Goal: Task Accomplishment & Management: Use online tool/utility

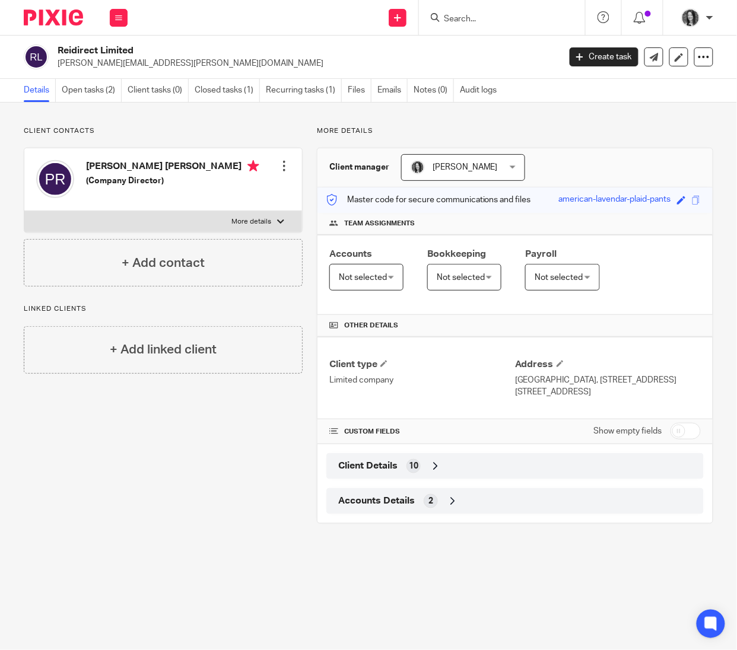
click at [460, 17] on input "Search" at bounding box center [496, 19] width 107 height 11
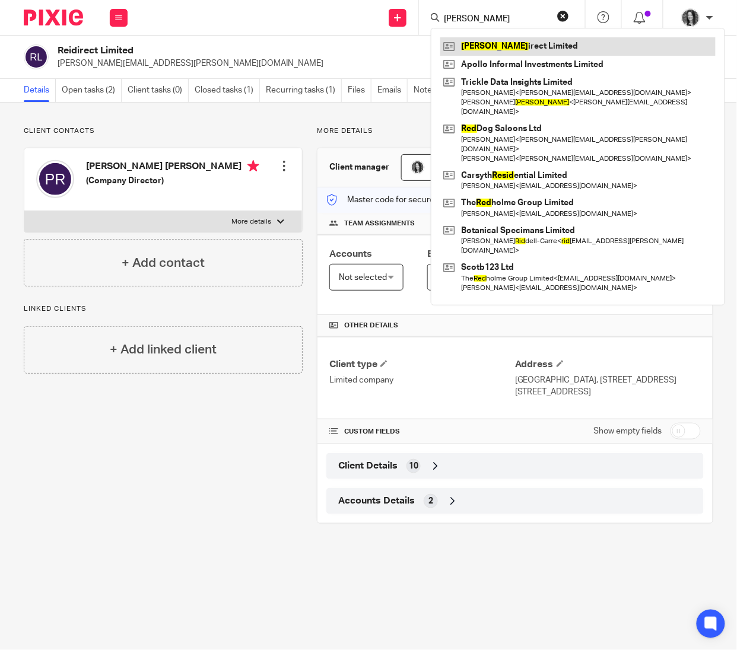
type input "reid"
click at [502, 53] on link at bounding box center [577, 46] width 275 height 18
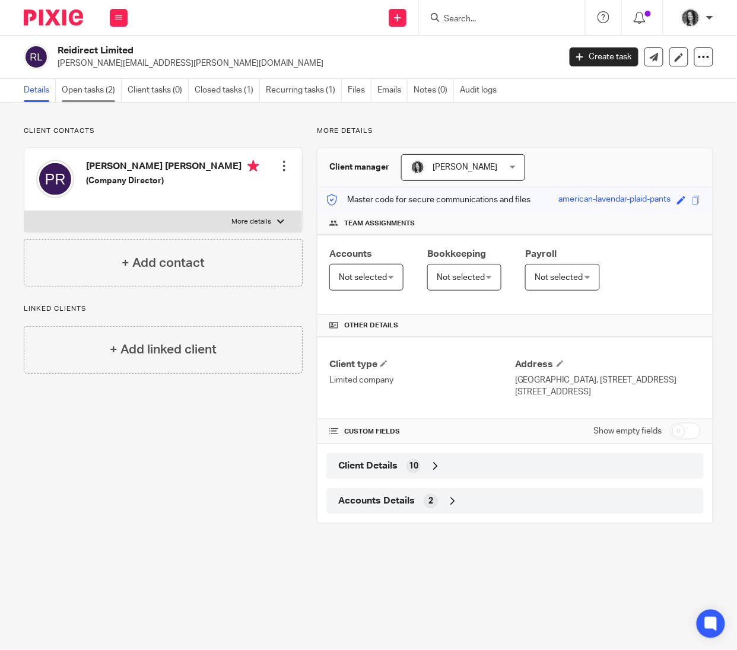
click at [89, 96] on link "Open tasks (2)" at bounding box center [92, 90] width 60 height 23
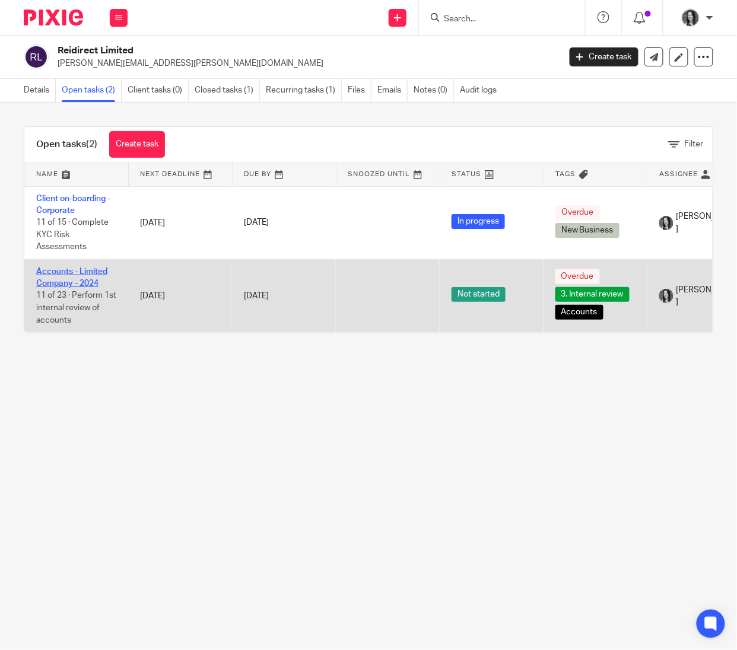
click at [92, 283] on link "Accounts - Limited Company - 2024" at bounding box center [71, 278] width 71 height 20
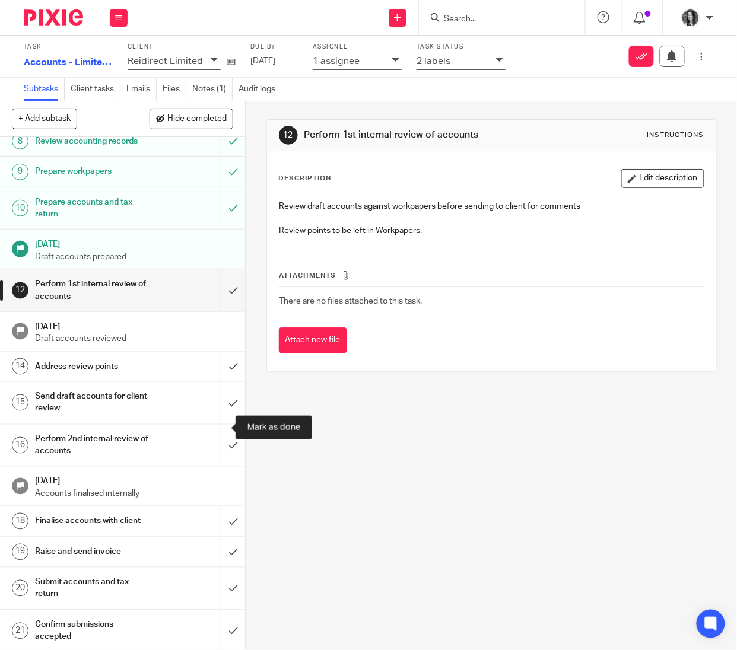
scroll to position [307, 0]
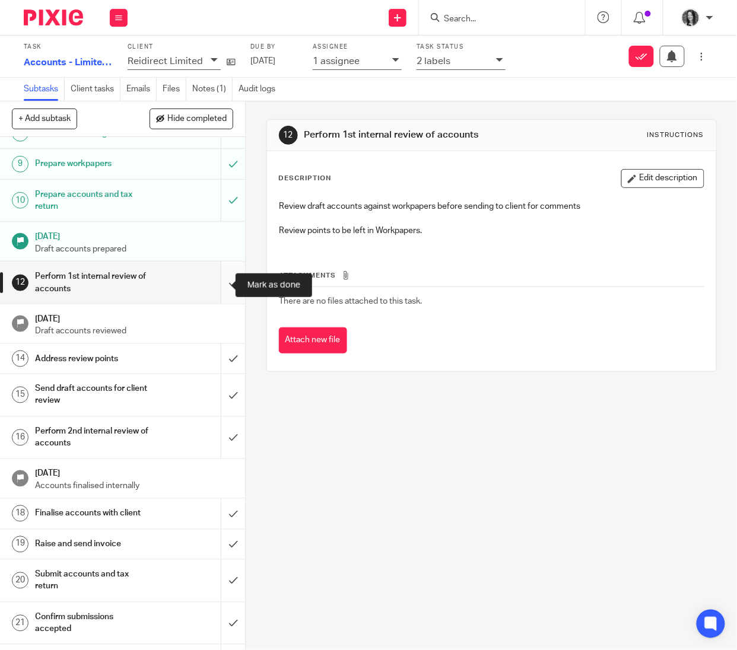
click at [216, 284] on input "submit" at bounding box center [122, 283] width 245 height 42
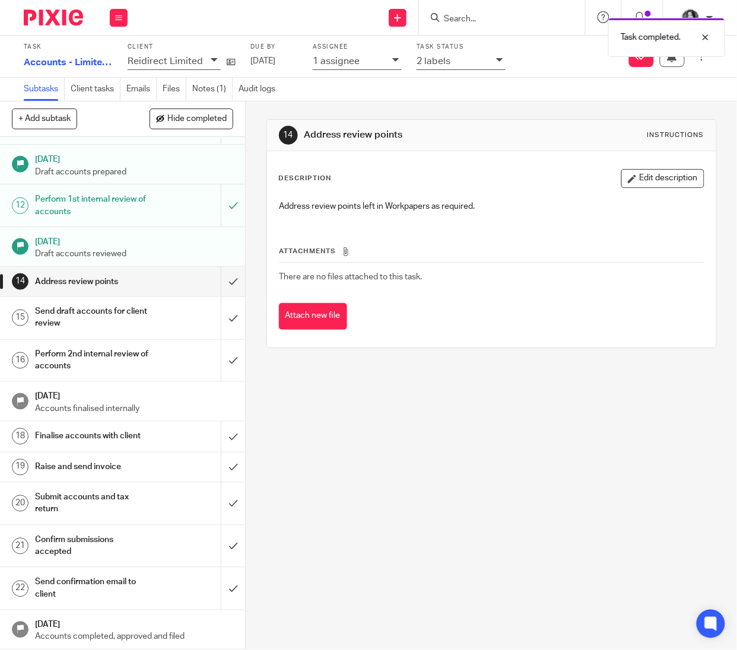
scroll to position [402, 0]
click at [218, 273] on input "submit" at bounding box center [122, 282] width 245 height 30
click at [211, 301] on input "submit" at bounding box center [122, 318] width 245 height 42
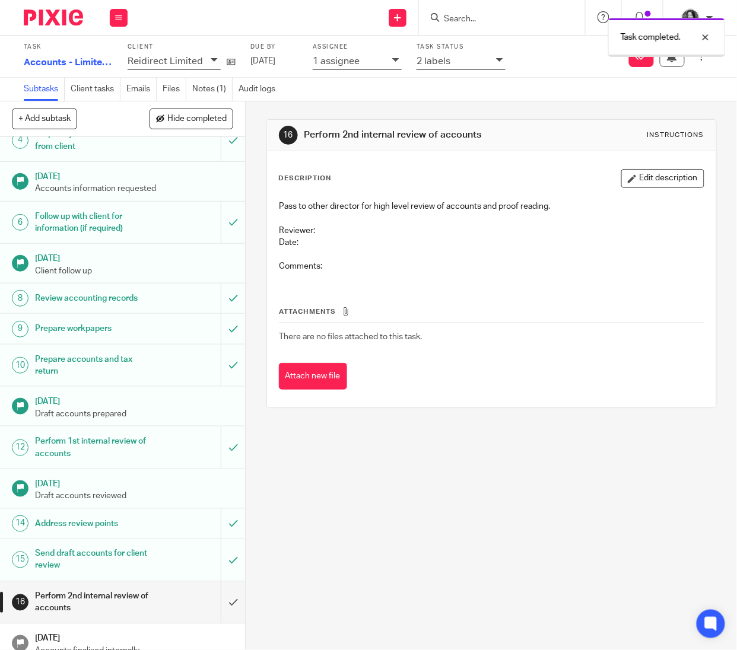
scroll to position [402, 0]
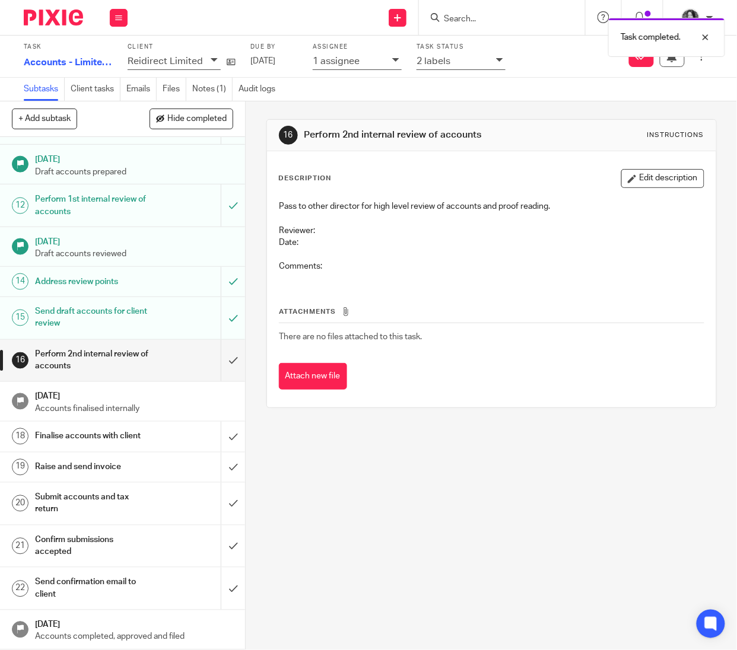
click at [437, 63] on p "2 labels" at bounding box center [433, 61] width 34 height 11
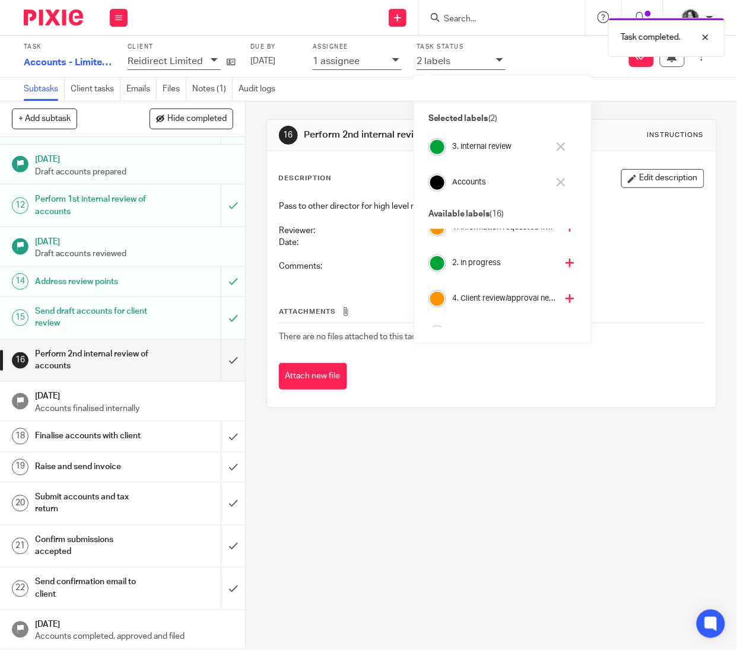
scroll to position [53, 0]
click at [495, 294] on h4 "4. Client review/approval needed" at bounding box center [504, 295] width 104 height 11
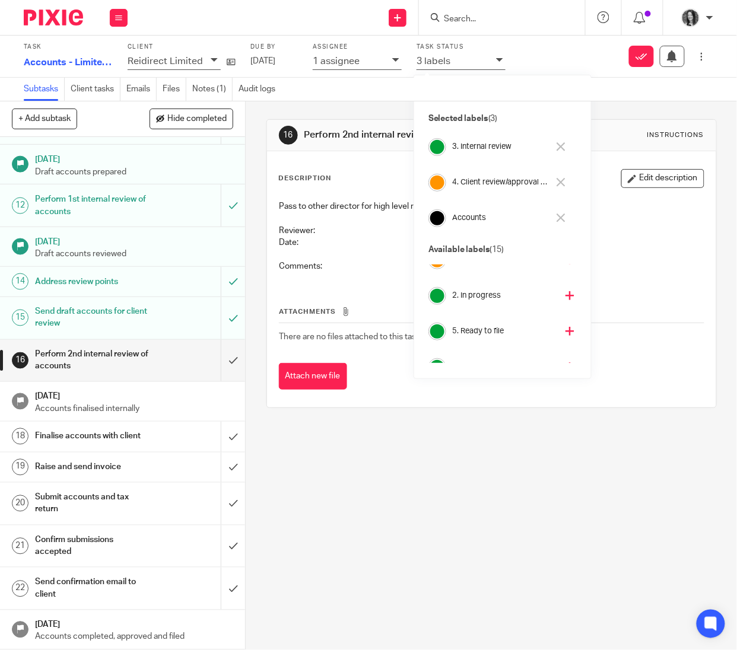
click at [448, 62] on div "3 labels" at bounding box center [453, 61] width 74 height 14
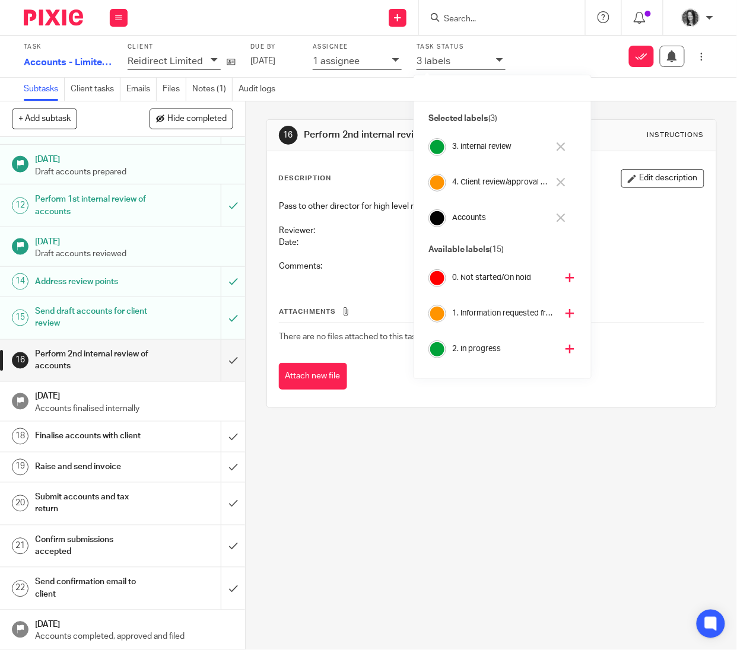
click at [364, 62] on div "1 assignee" at bounding box center [350, 61] width 74 height 14
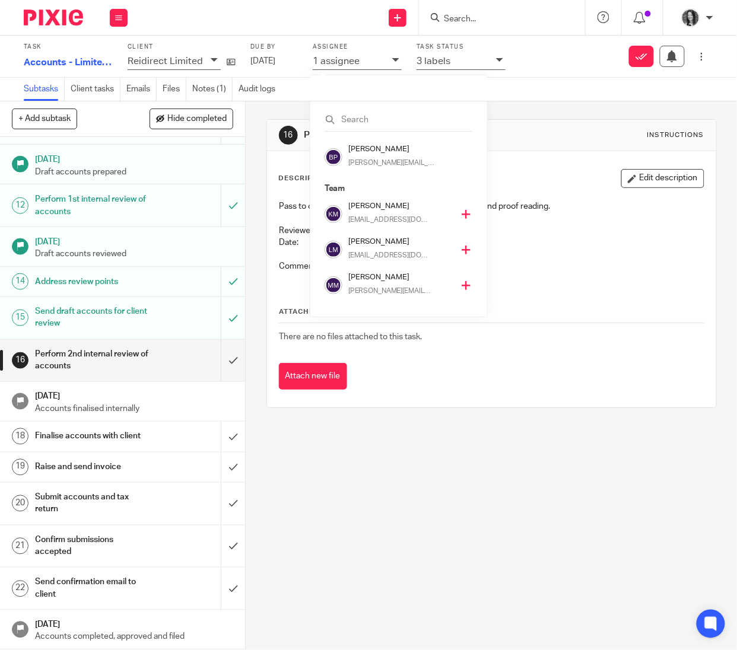
scroll to position [249, 0]
click at [361, 296] on p "[EMAIL_ADDRESS][DOMAIN_NAME]" at bounding box center [390, 293] width 84 height 11
click at [462, 287] on icon at bounding box center [466, 288] width 9 height 9
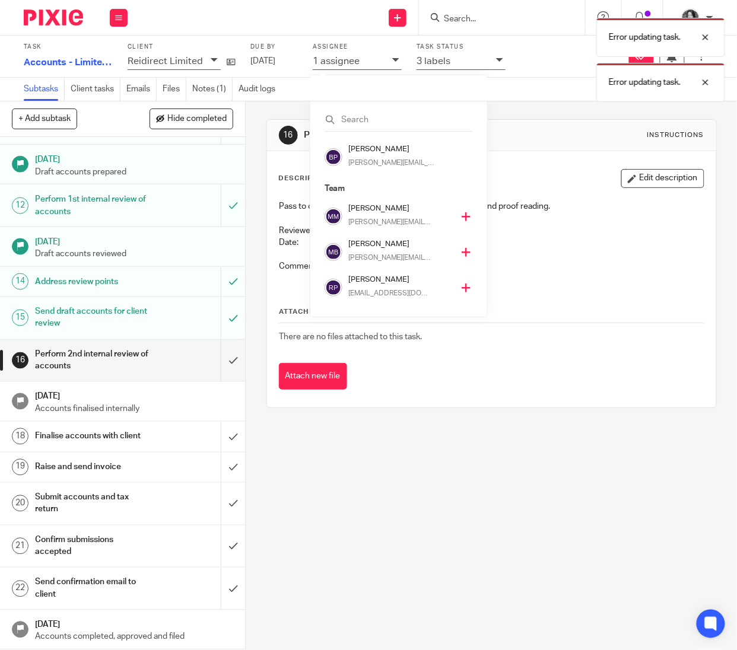
click at [462, 288] on icon at bounding box center [466, 288] width 9 height 9
click at [444, 25] on div "Error updating task. Error updating task. Error updating task." at bounding box center [546, 79] width 357 height 135
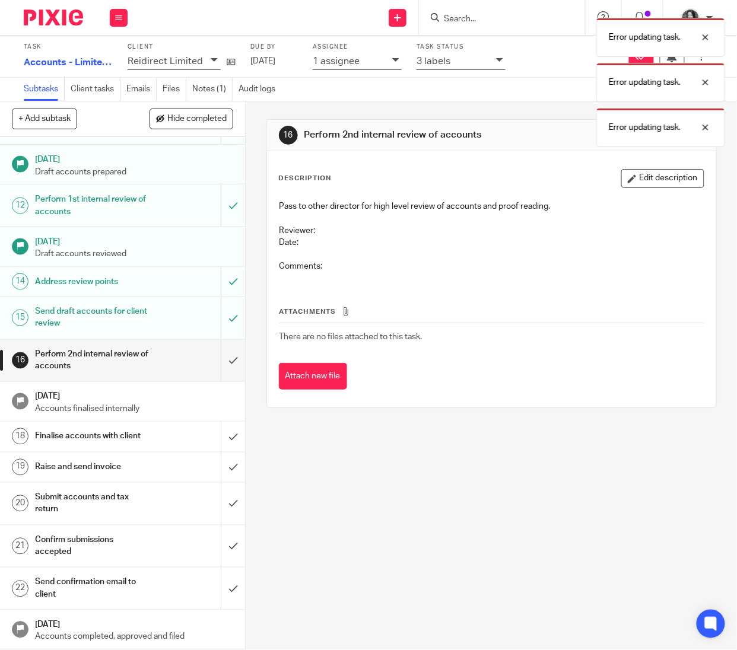
click at [450, 21] on div "Error updating task. Error updating task. Error updating task." at bounding box center [546, 79] width 357 height 135
click at [459, 18] on div "Error updating task. Error updating task. Error updating task." at bounding box center [546, 79] width 357 height 135
click at [706, 35] on div at bounding box center [696, 37] width 32 height 14
click at [711, 36] on div at bounding box center [696, 37] width 32 height 14
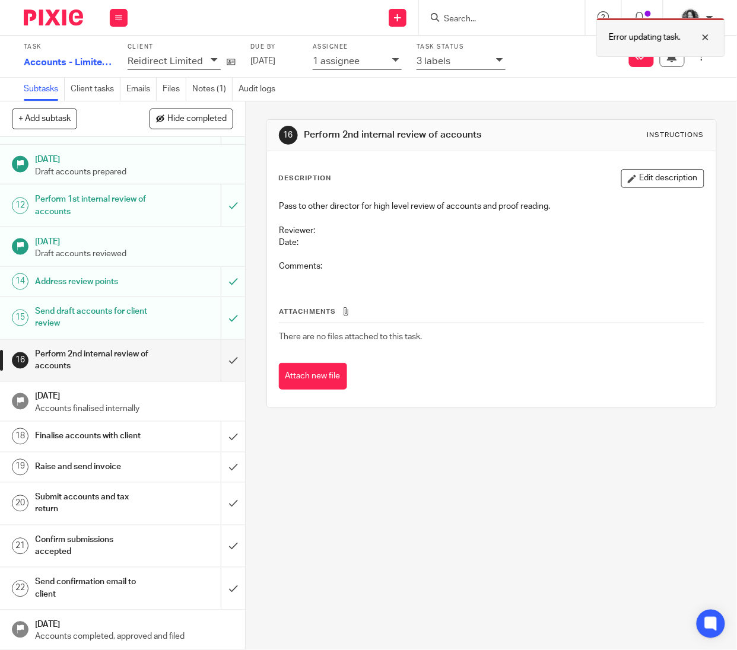
click at [708, 34] on div at bounding box center [696, 37] width 32 height 14
drag, startPoint x: 445, startPoint y: 9, endPoint x: 471, endPoint y: 20, distance: 27.7
click at [445, 10] on form at bounding box center [506, 17] width 126 height 15
click at [470, 21] on input "Search" at bounding box center [496, 19] width 107 height 11
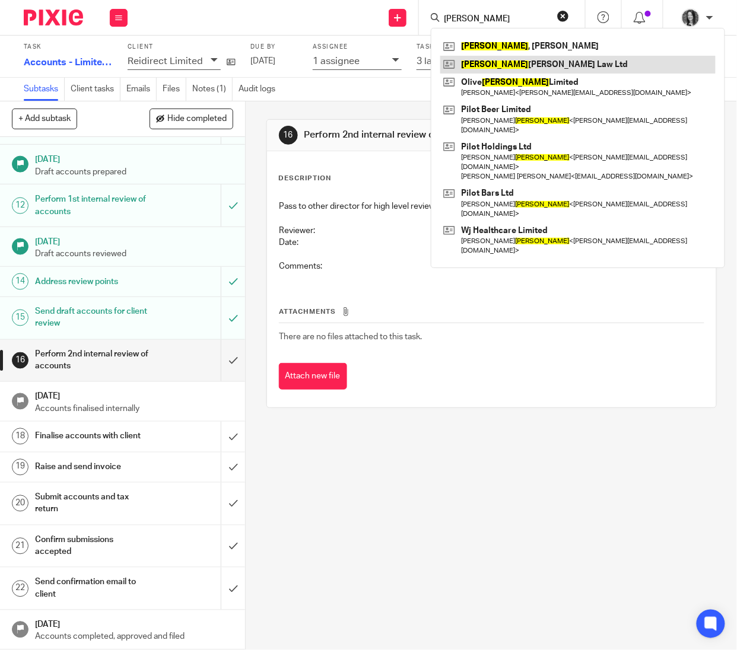
type input "jones"
click at [509, 62] on link at bounding box center [577, 65] width 275 height 18
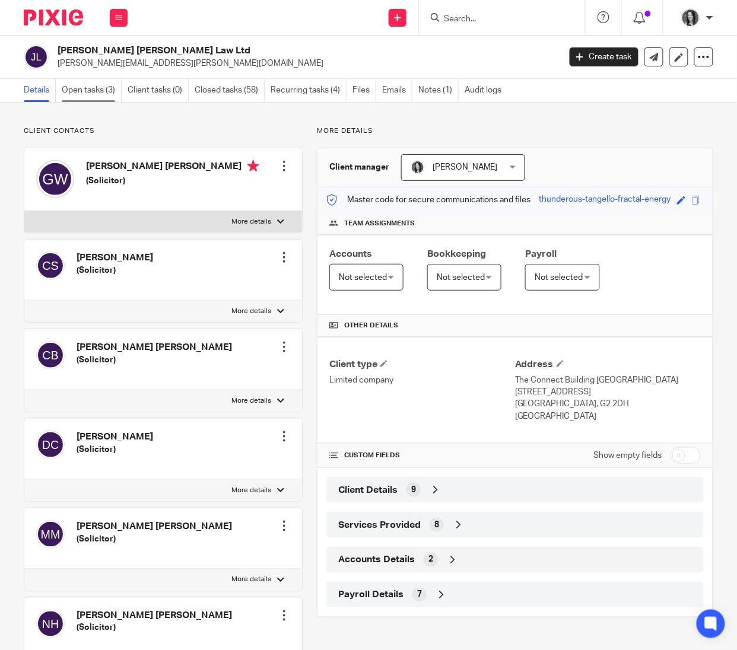
click at [80, 91] on link "Open tasks (3)" at bounding box center [92, 90] width 60 height 23
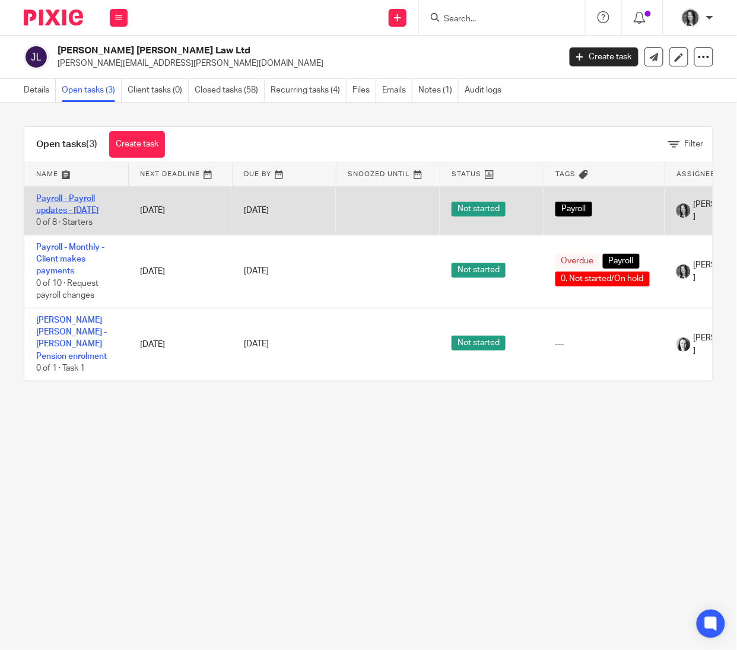
click at [64, 212] on link "Payroll - Payroll updates - [DATE]" at bounding box center [67, 205] width 62 height 20
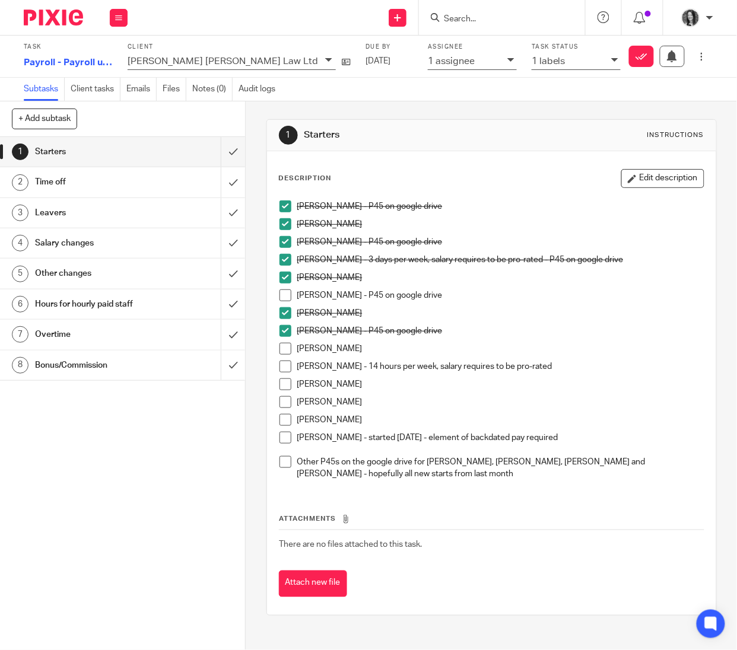
click at [98, 185] on h1 "Time off" at bounding box center [93, 182] width 116 height 18
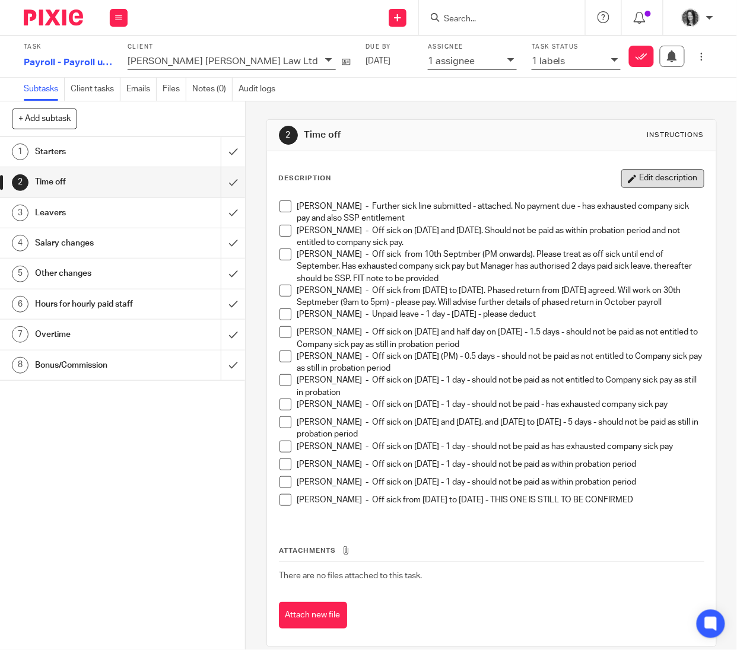
click at [664, 184] on button "Edit description" at bounding box center [662, 178] width 83 height 19
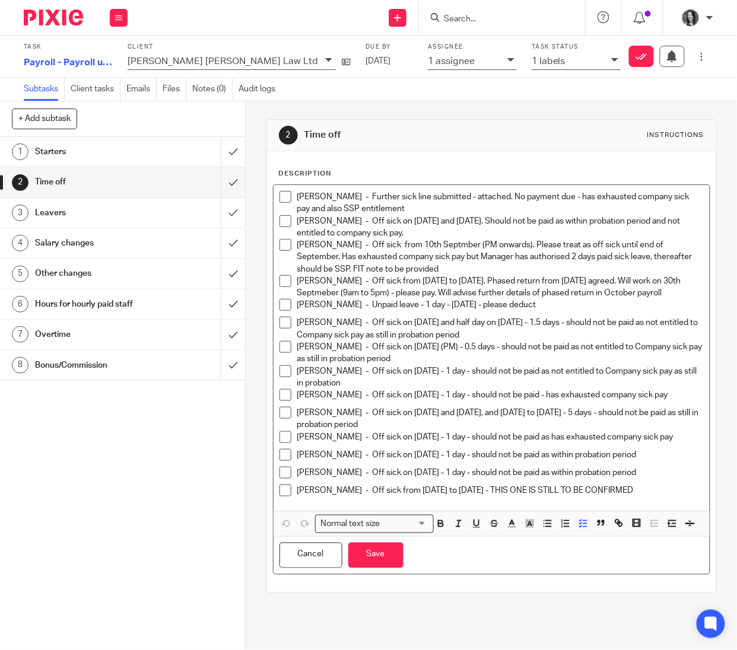
drag, startPoint x: 515, startPoint y: 514, endPoint x: 631, endPoint y: 522, distance: 115.4
click at [631, 511] on div "Jade Bancroft - Further sick line submitted - attached. No payment due - has ex…" at bounding box center [491, 348] width 436 height 326
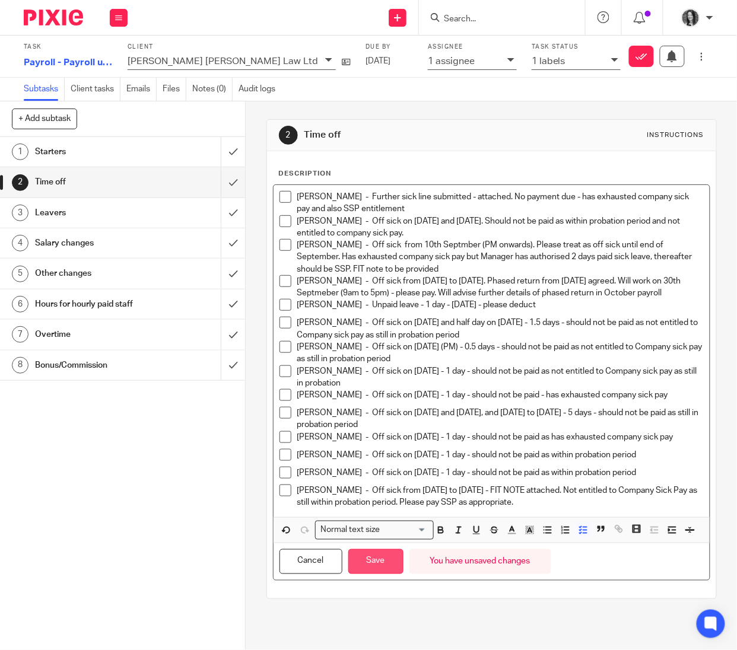
click at [368, 575] on button "Save" at bounding box center [375, 562] width 55 height 26
